Goal: Information Seeking & Learning: Learn about a topic

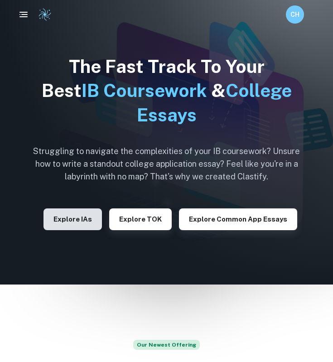
click at [91, 223] on button "Explore IAs" at bounding box center [72, 219] width 58 height 22
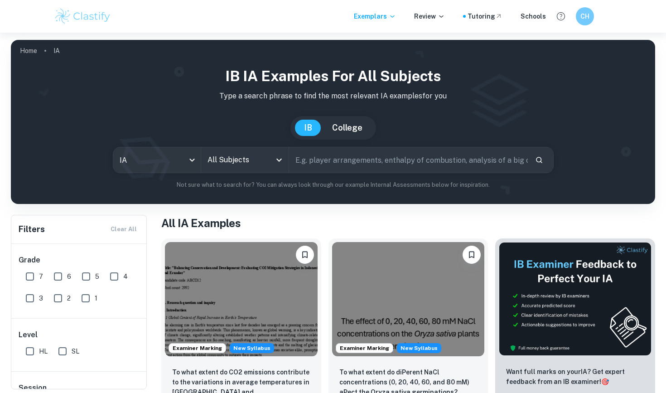
click at [279, 160] on icon "Open" at bounding box center [279, 159] width 11 height 11
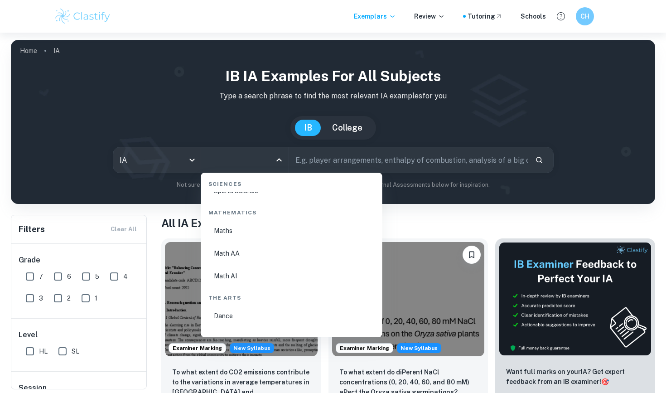
scroll to position [1574, 0]
click at [239, 241] on li "Math AI" at bounding box center [292, 240] width 174 height 21
type input "Math AI"
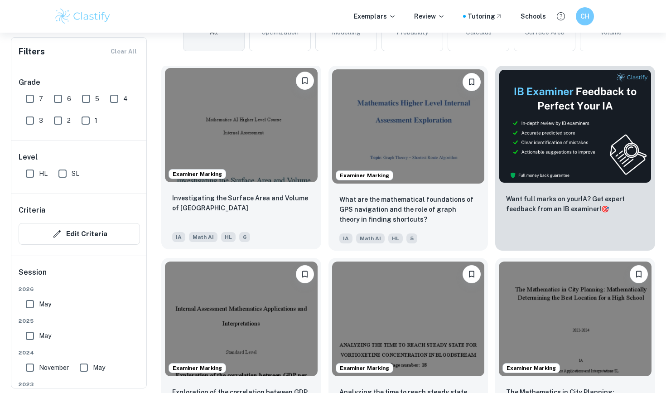
scroll to position [255, 0]
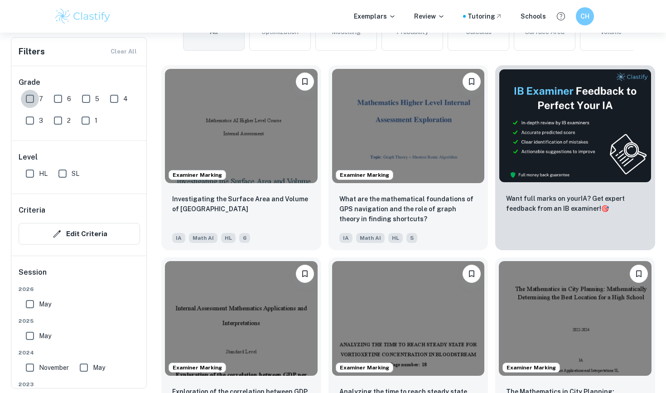
click at [31, 106] on input "7" at bounding box center [30, 99] width 18 height 18
checkbox input "true"
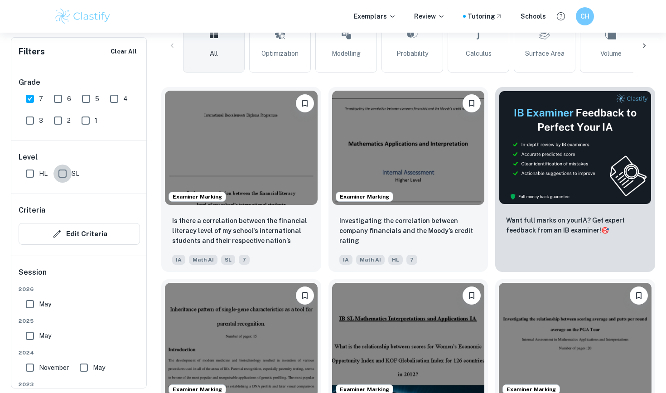
click at [62, 173] on input "SL" at bounding box center [62, 173] width 18 height 18
checkbox input "true"
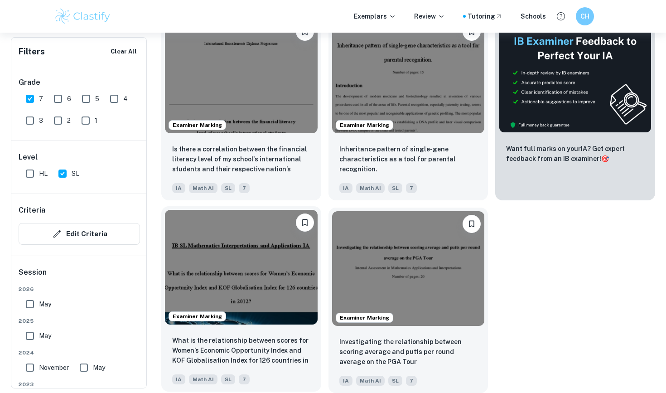
scroll to position [327, 0]
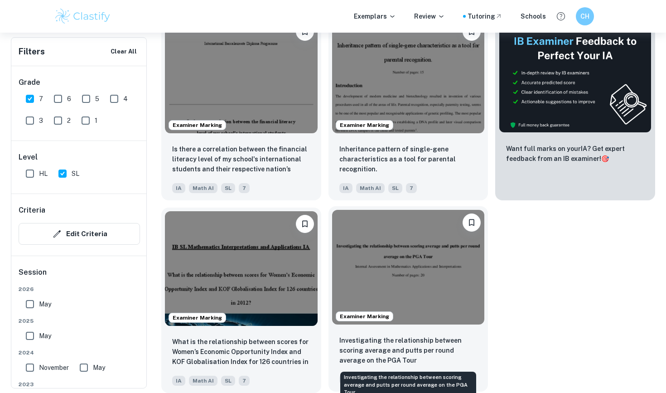
click at [332, 349] on p "Investigating the relationship between scoring average and putts per round aver…" at bounding box center [408, 350] width 138 height 30
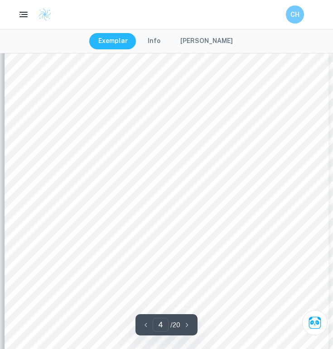
scroll to position [1560, 0]
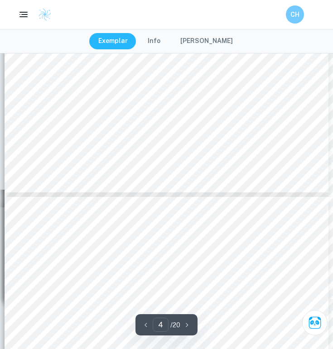
type input "5"
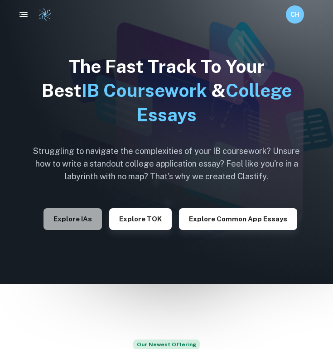
click at [80, 214] on button "Explore IAs" at bounding box center [72, 219] width 58 height 22
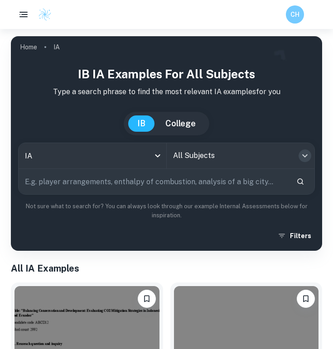
click at [305, 159] on icon "Open" at bounding box center [304, 155] width 11 height 11
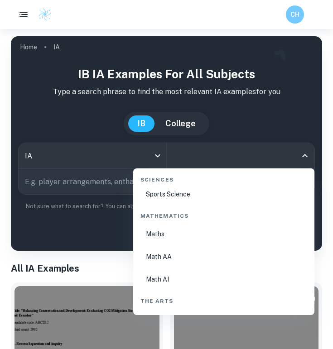
scroll to position [1532, 0]
click at [181, 280] on li "Math AI" at bounding box center [224, 278] width 174 height 21
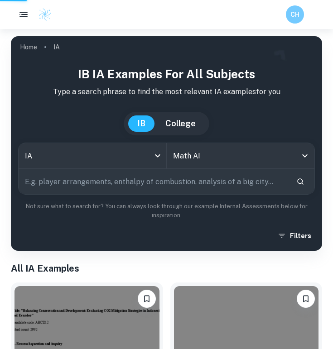
type input "Math AI"
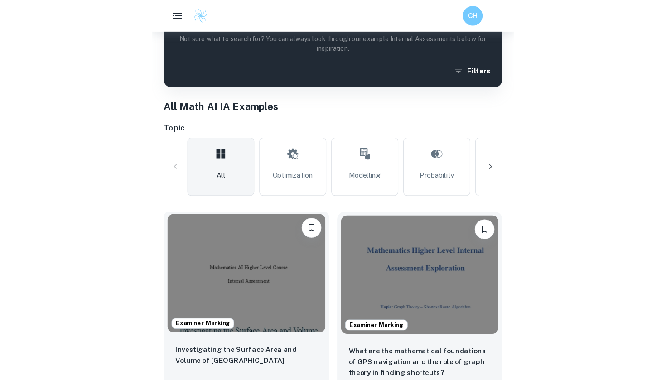
scroll to position [72, 0]
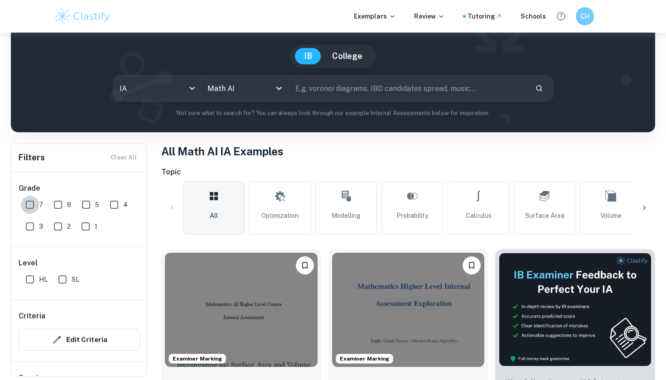
click at [30, 207] on input "7" at bounding box center [30, 205] width 18 height 18
checkbox input "true"
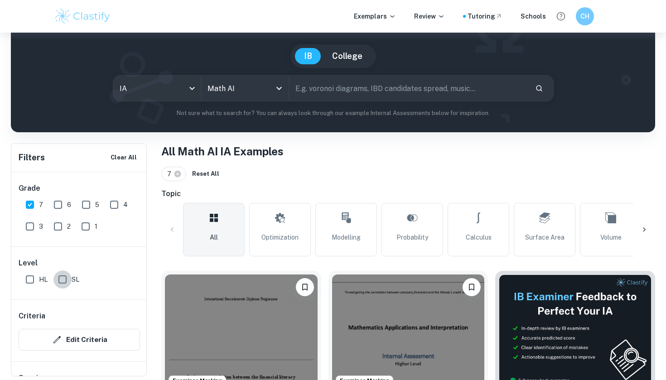
click at [58, 280] on input "SL" at bounding box center [62, 279] width 18 height 18
checkbox input "true"
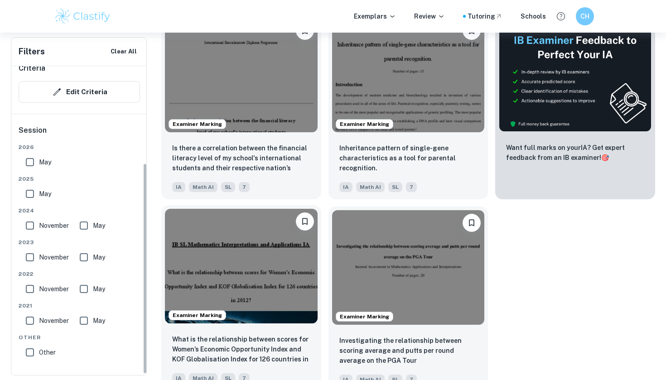
scroll to position [333, 0]
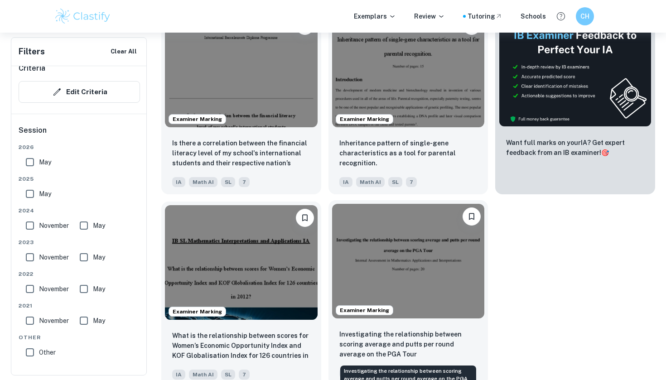
click at [332, 338] on p "Investigating the relationship between scoring average and putts per round aver…" at bounding box center [408, 344] width 138 height 30
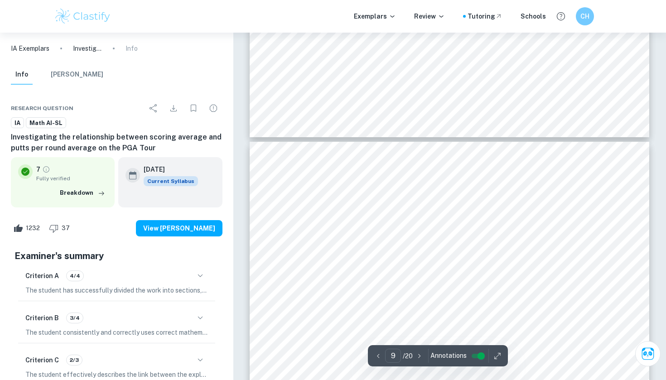
scroll to position [4516, 0]
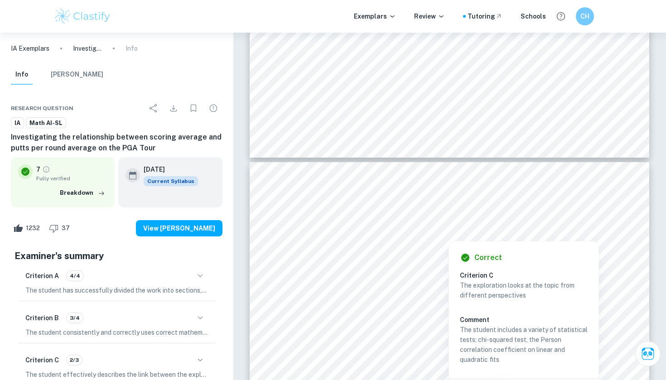
type input "8"
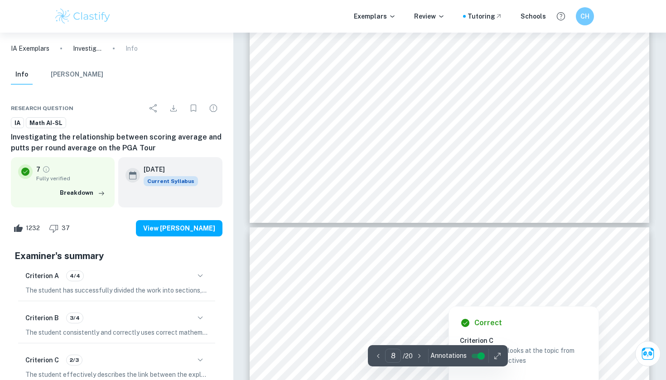
scroll to position [4428, 0]
